Goal: Task Accomplishment & Management: Manage account settings

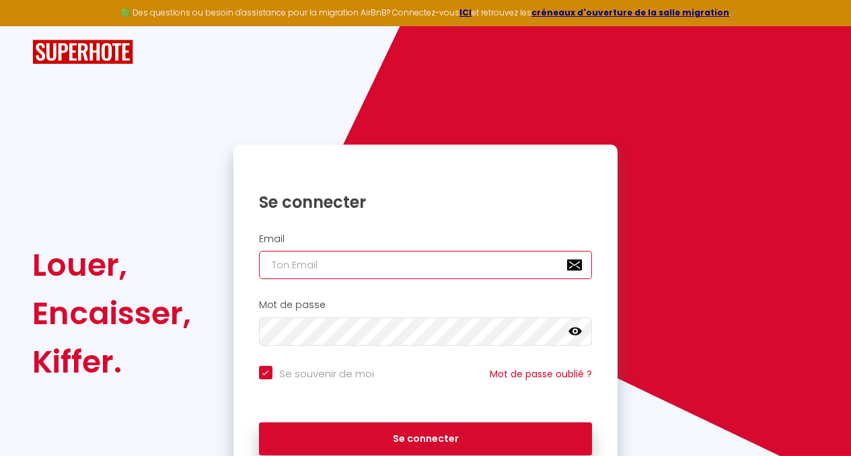
click at [433, 265] on input "email" at bounding box center [426, 265] width 334 height 28
type input "e"
checkbox input "true"
type input "el"
checkbox input "true"
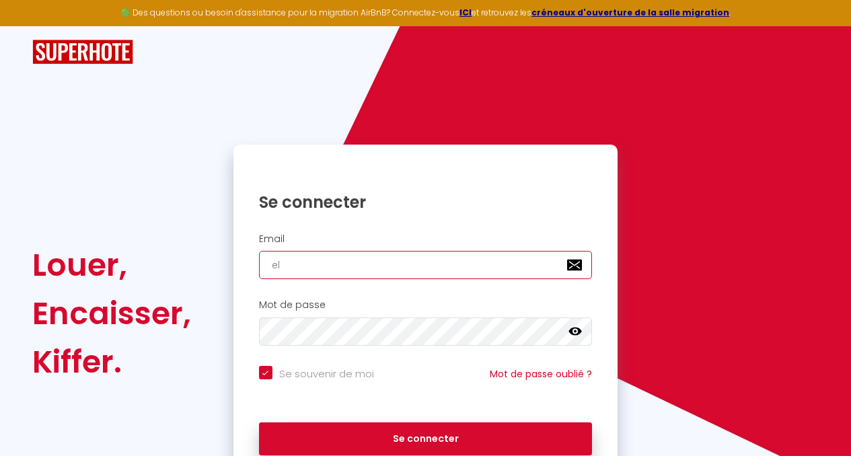
type input "ele"
checkbox input "true"
type input "elec"
checkbox input "true"
type input "elect"
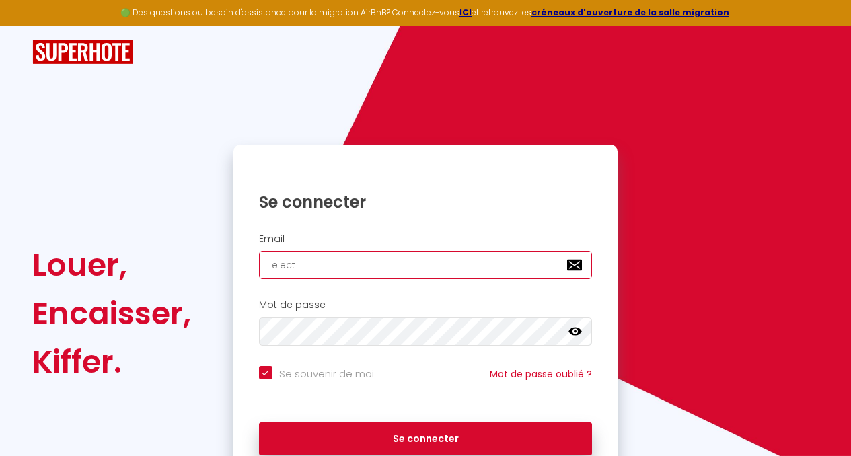
checkbox input "true"
type input "electr"
checkbox input "true"
type input "electra"
checkbox input "true"
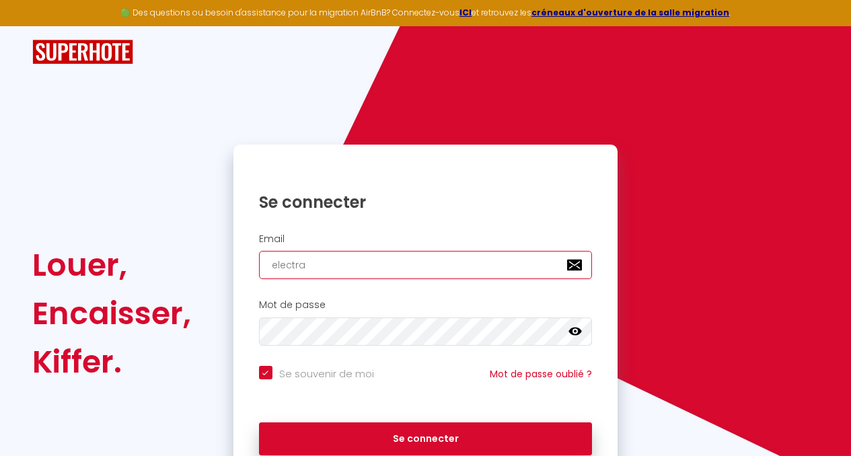
type input "electra-"
checkbox input "true"
type input "electra-c"
checkbox input "true"
type input "electra-cl"
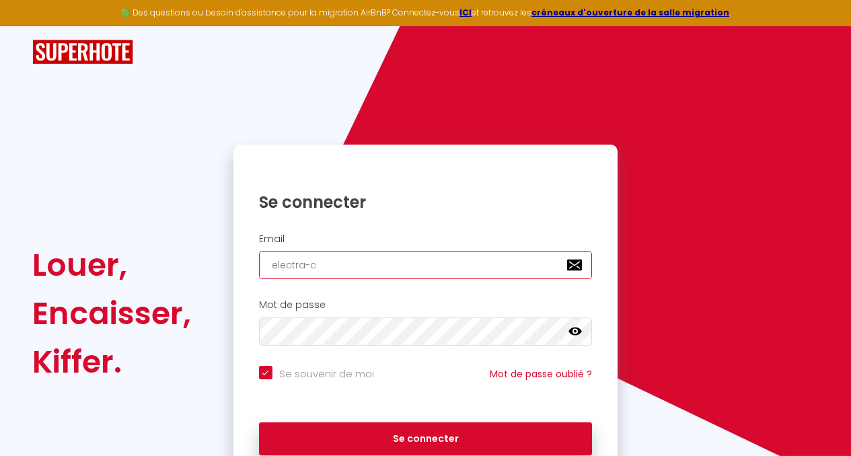
checkbox input "true"
type input "electra-cle"
checkbox input "true"
type input "electra-clea"
checkbox input "true"
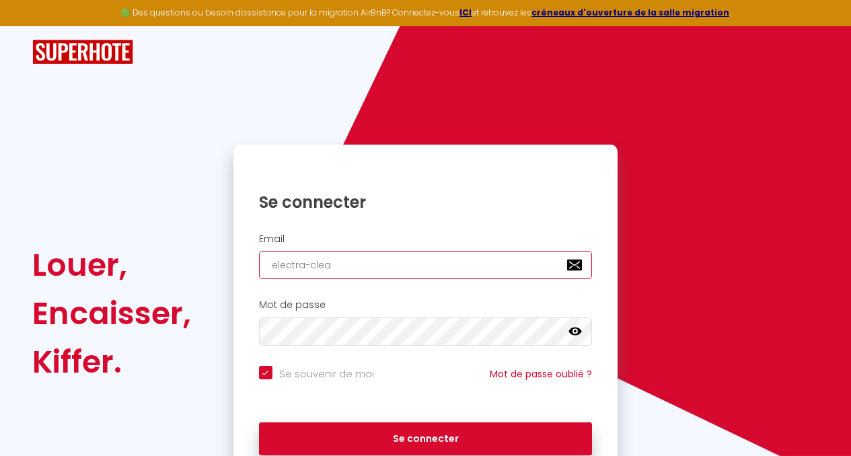
type input "electra-clean"
checkbox input "true"
type input "electra-clean@"
checkbox input "true"
type input "electra-clean@o"
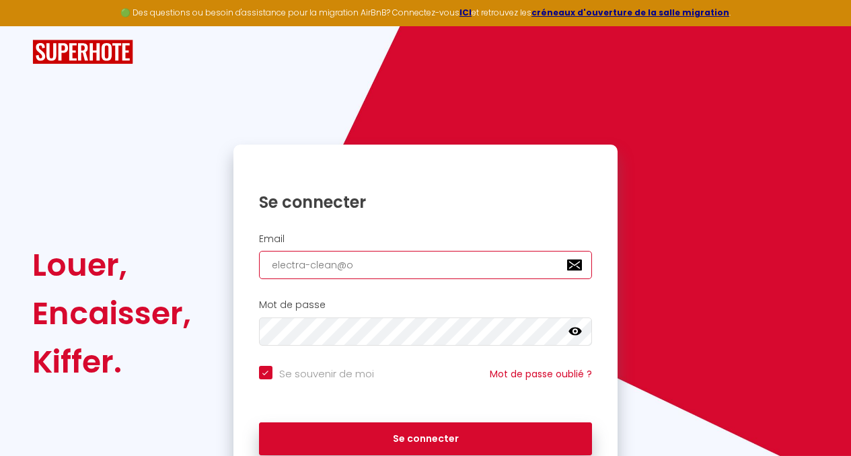
checkbox input "true"
type input "electra-clean@ou"
checkbox input "true"
type input "electra-clean@out"
checkbox input "true"
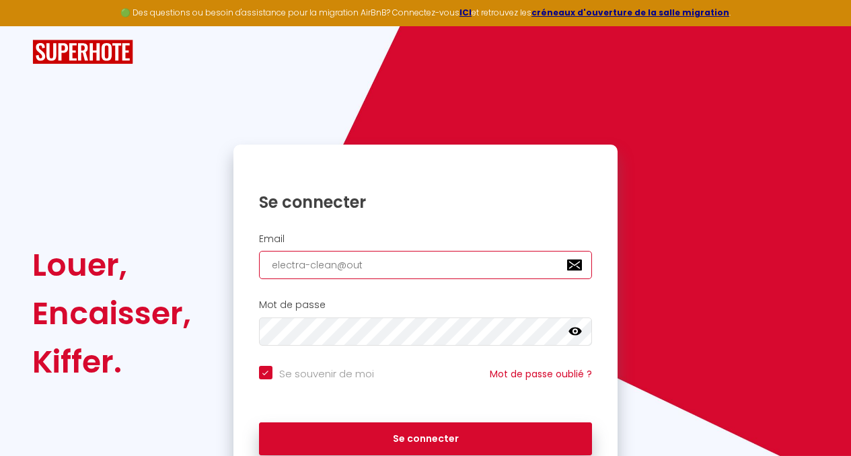
type input "electra-clean@outl"
checkbox input "true"
type input "electra-clean@outlo"
checkbox input "true"
type input "electra-clean@outloo"
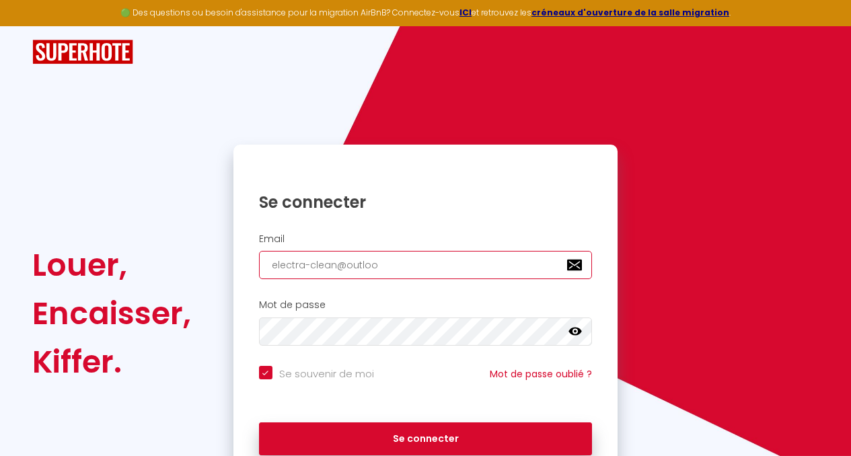
checkbox input "true"
type input "[EMAIL_ADDRESS]"
checkbox input "true"
type input "[EMAIL_ADDRESS]."
checkbox input "true"
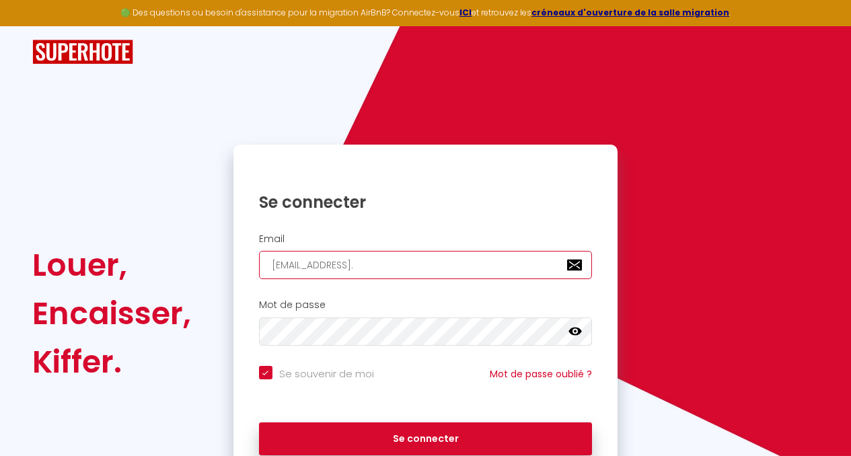
type input "electra-clean@outlook.f"
checkbox input "true"
type input "[EMAIL_ADDRESS][DOMAIN_NAME]"
checkbox input "true"
type input "[EMAIL_ADDRESS][DOMAIN_NAME]"
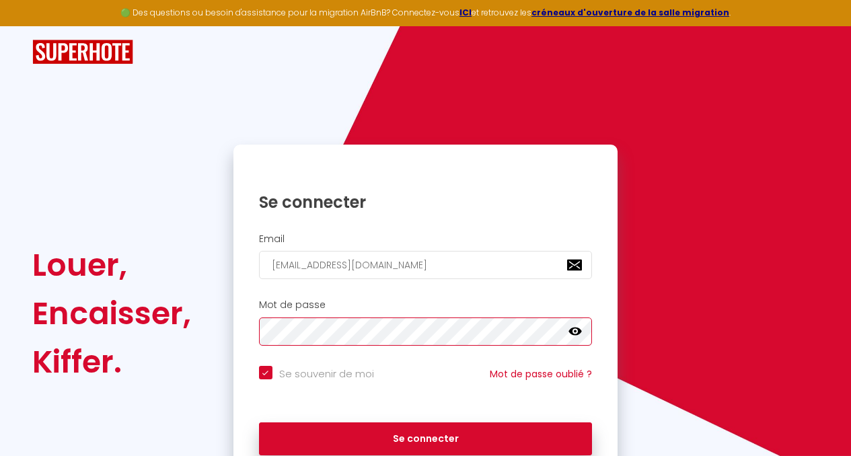
click at [259, 423] on button "Se connecter" at bounding box center [426, 440] width 334 height 34
checkbox input "true"
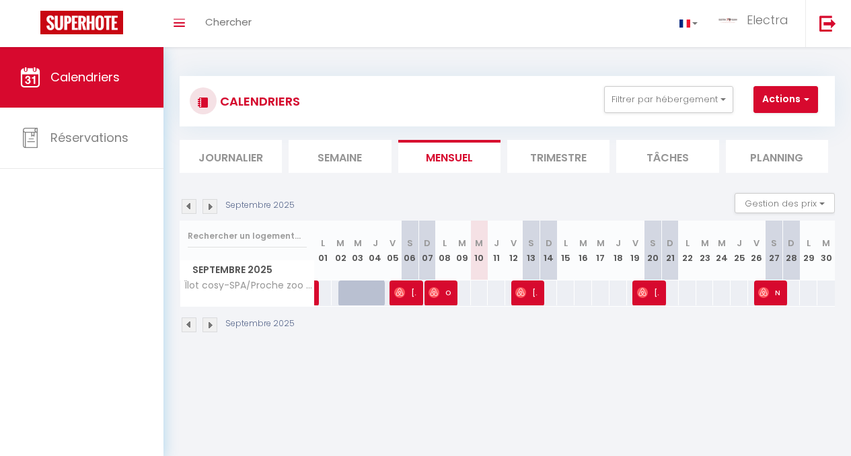
click at [479, 313] on div "Septembre 2025" at bounding box center [508, 327] width 656 height 40
click at [529, 295] on span "[PERSON_NAME]" at bounding box center [527, 293] width 22 height 26
select select "OK"
select select "0"
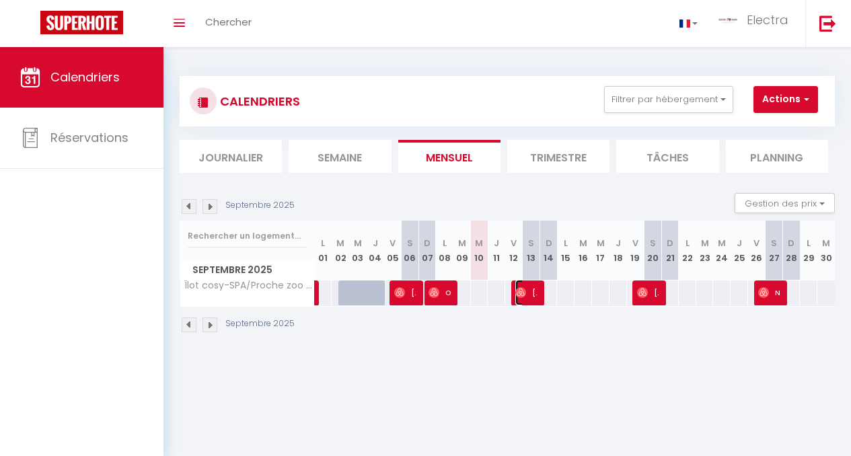
select select "0"
select select "1"
select select
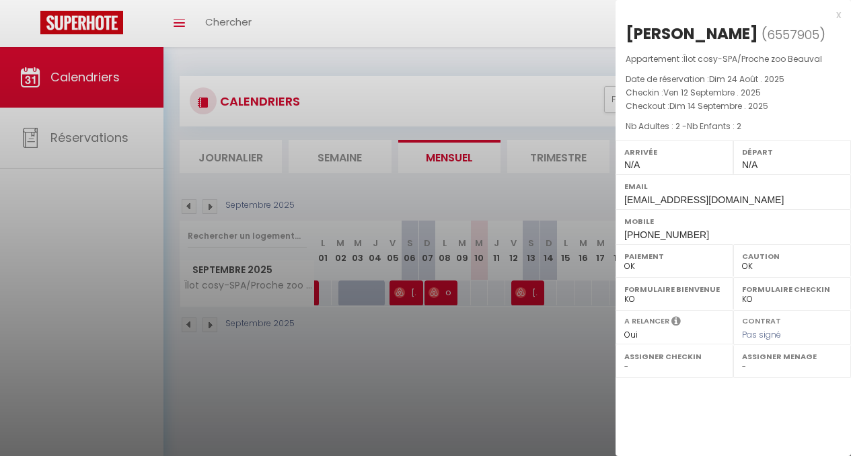
click at [839, 16] on div "x" at bounding box center [728, 15] width 225 height 16
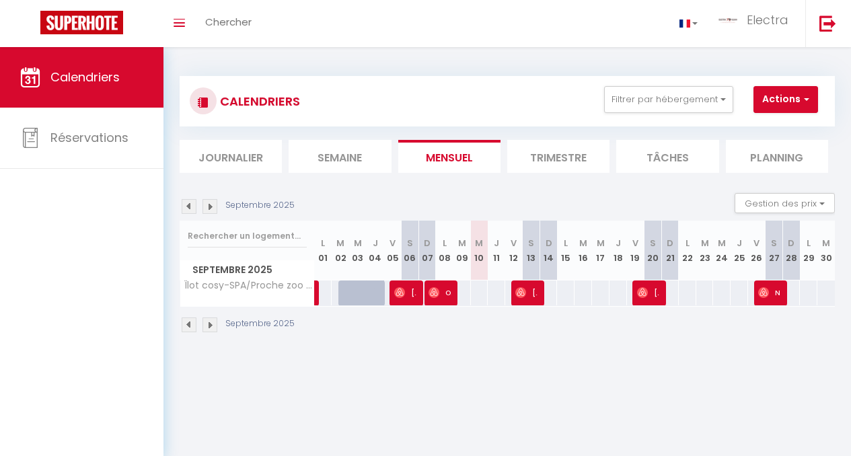
click at [672, 156] on li "Tâches" at bounding box center [667, 156] width 102 height 33
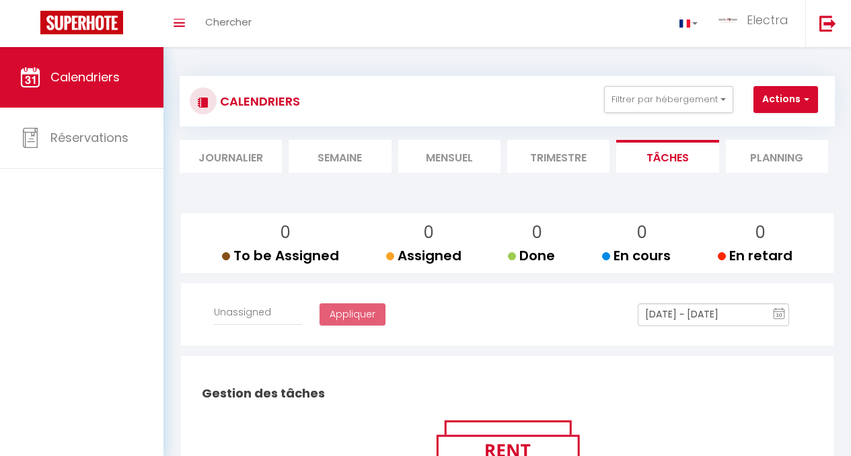
select select
click at [417, 153] on li "Mensuel" at bounding box center [449, 156] width 102 height 33
